Goal: Transaction & Acquisition: Purchase product/service

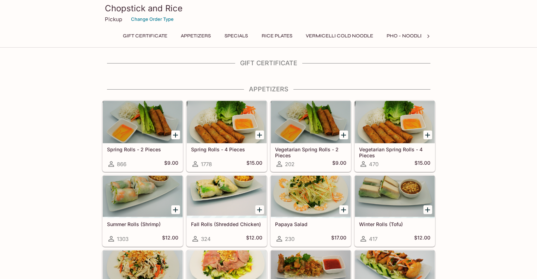
scroll to position [244, 0]
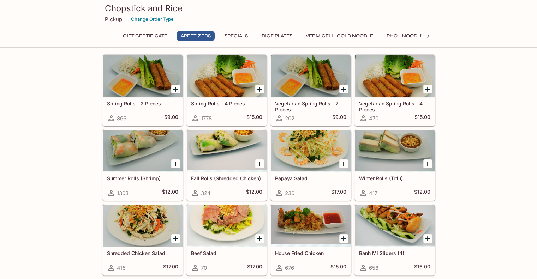
scroll to position [46, 0]
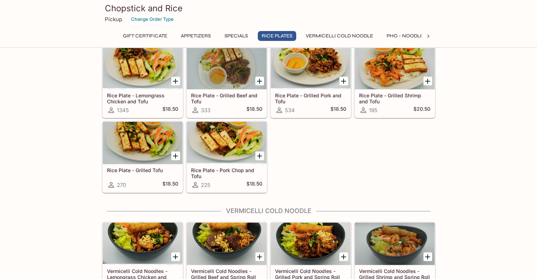
scroll to position [482, 0]
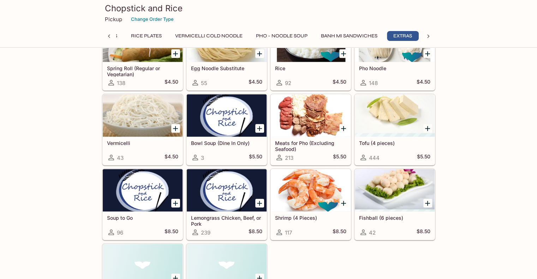
scroll to position [1436, 0]
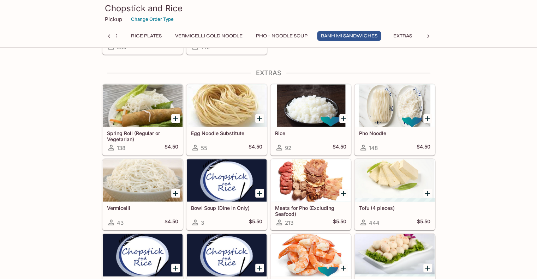
scroll to position [1367, 0]
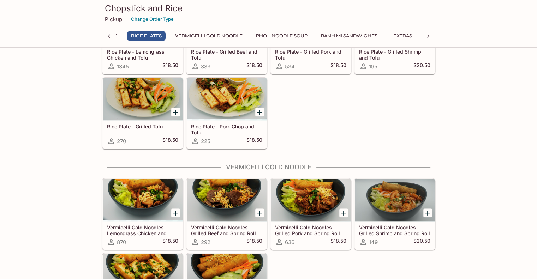
scroll to position [521, 0]
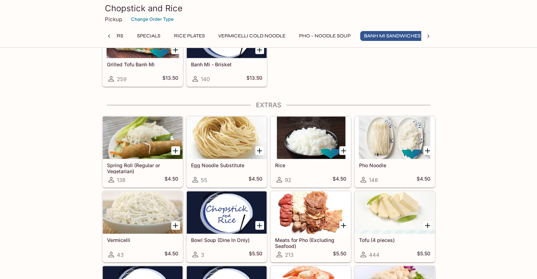
scroll to position [0, 93]
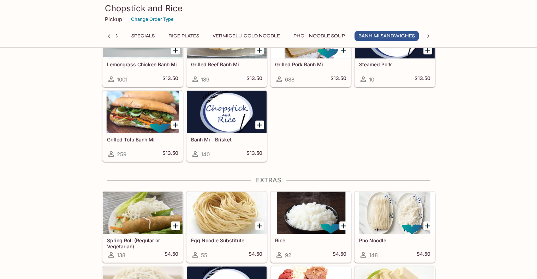
scroll to position [1262, 0]
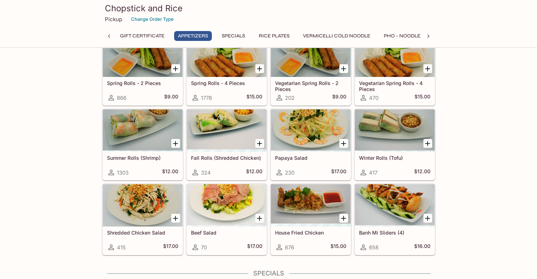
scroll to position [76, 0]
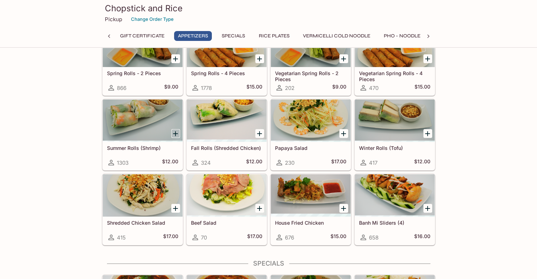
click at [175, 132] on icon "Add Summer Rolls (Shrimp)" at bounding box center [175, 133] width 5 height 5
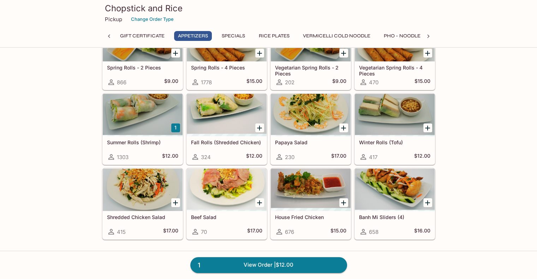
scroll to position [82, 0]
click at [344, 128] on icon "Add Papaya Salad" at bounding box center [343, 128] width 5 height 5
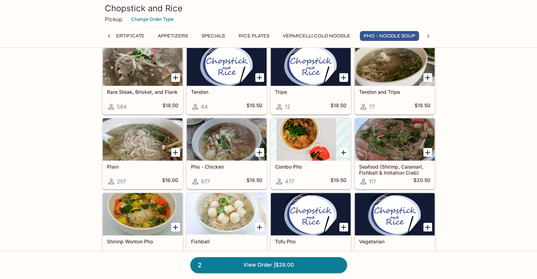
scroll to position [921, 0]
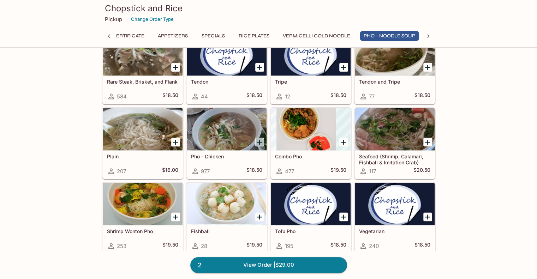
click at [257, 140] on icon "Add Pho - Chicken" at bounding box center [259, 142] width 8 height 8
click at [257, 140] on button "1" at bounding box center [259, 142] width 9 height 9
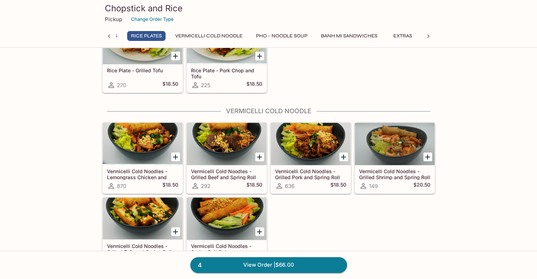
scroll to position [580, 0]
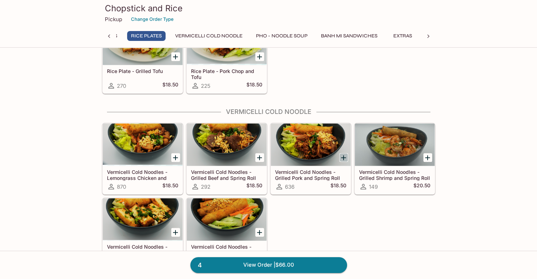
click at [343, 158] on icon "Add Vermicelli Cold Noodles - Grilled Pork and Spring Roll" at bounding box center [343, 157] width 5 height 5
click at [343, 158] on button "1" at bounding box center [343, 157] width 9 height 9
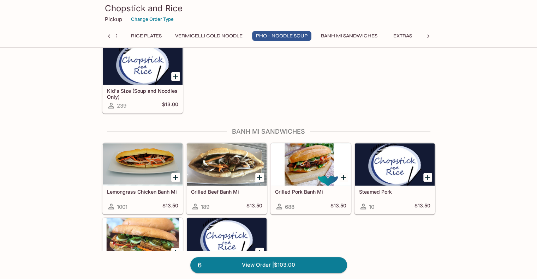
scroll to position [1174, 0]
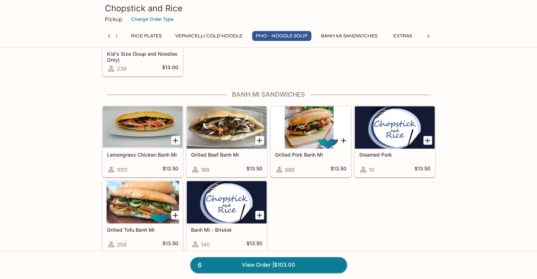
click at [177, 136] on icon "Add Lemongrass Chicken Banh Mi" at bounding box center [175, 140] width 8 height 8
click at [177, 136] on button "1" at bounding box center [175, 140] width 9 height 9
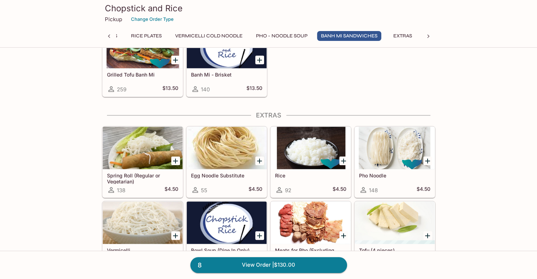
scroll to position [1329, 0]
click at [299, 262] on link "8 View Order | $130.00" at bounding box center [268, 265] width 157 height 16
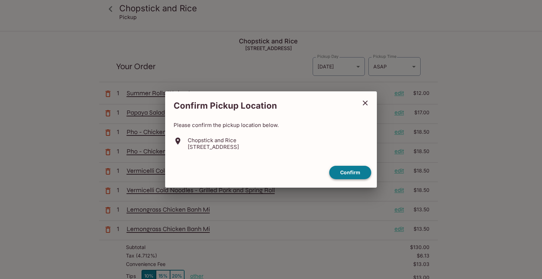
click at [350, 172] on button "Confirm" at bounding box center [351, 173] width 42 height 14
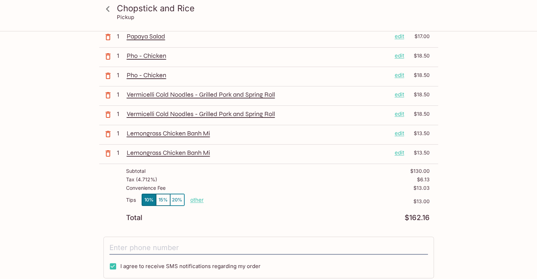
scroll to position [143, 0]
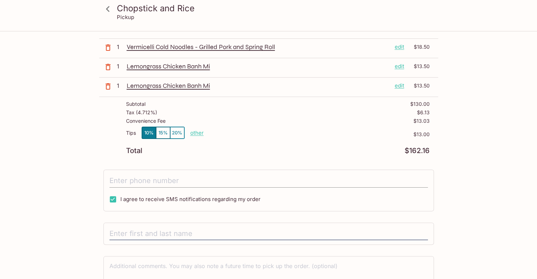
click at [127, 182] on input "tel" at bounding box center [268, 180] width 319 height 13
type input "[PHONE_NUMBER]"
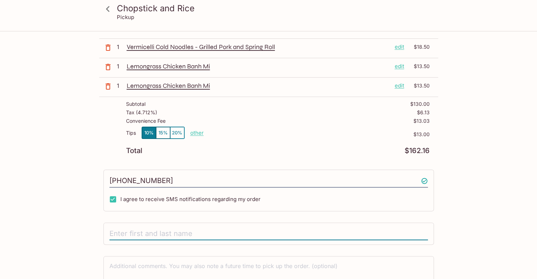
click at [136, 233] on input "text" at bounding box center [268, 233] width 319 height 13
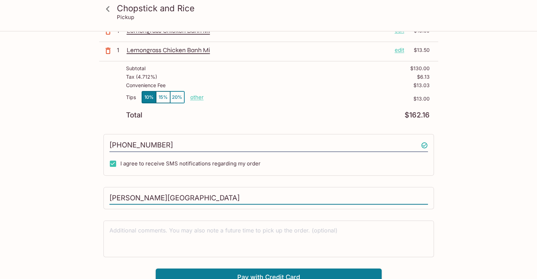
scroll to position [184, 0]
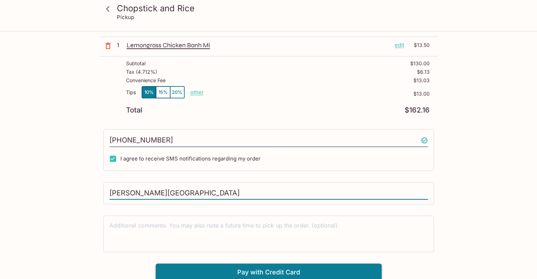
type input "[PERSON_NAME][GEOGRAPHIC_DATA]"
click at [198, 278] on button "Pay with Credit Card" at bounding box center [269, 273] width 226 height 18
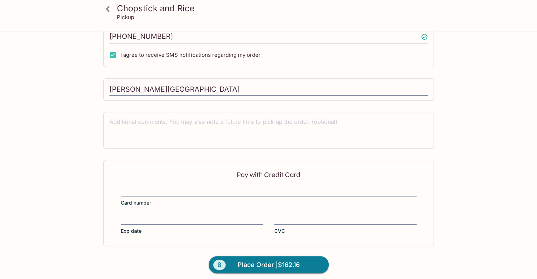
scroll to position [290, 0]
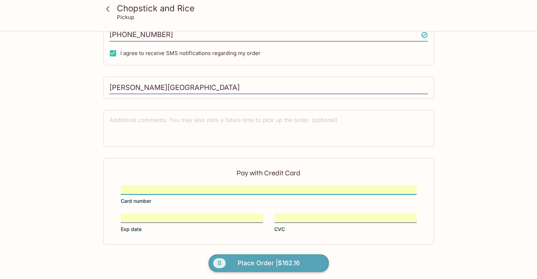
click at [295, 259] on span "Place Order | $162.16" at bounding box center [269, 263] width 62 height 11
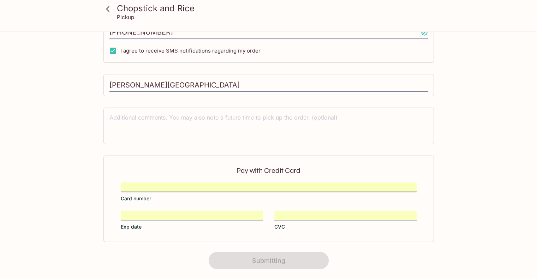
scroll to position [0, 0]
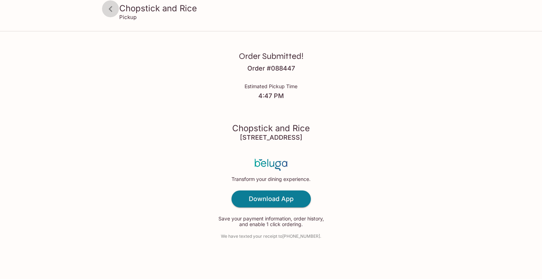
click at [113, 12] on icon at bounding box center [111, 9] width 12 height 12
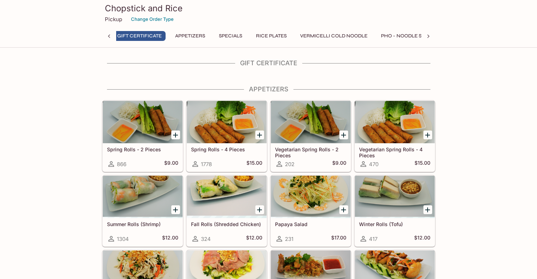
scroll to position [0, 3]
